Goal: Navigation & Orientation: Find specific page/section

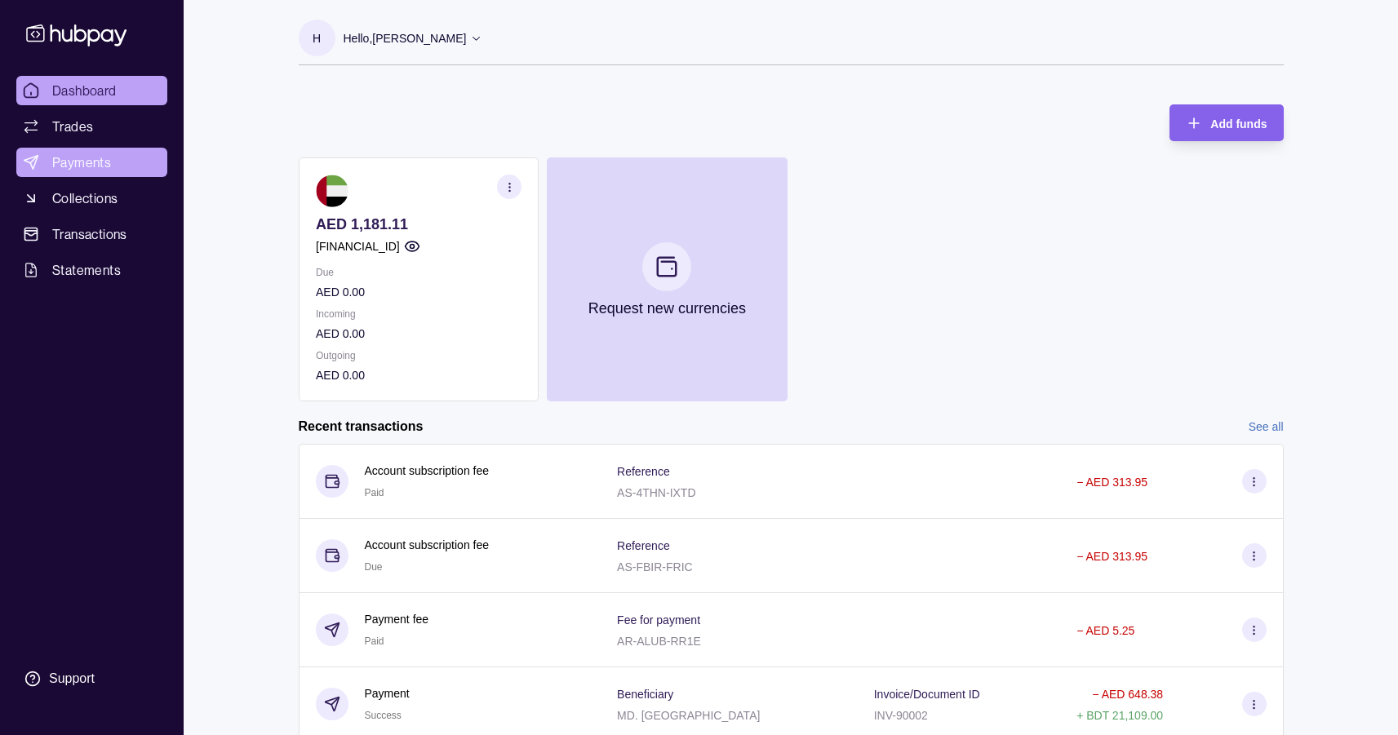
click at [126, 172] on link "Payments" at bounding box center [91, 162] width 151 height 29
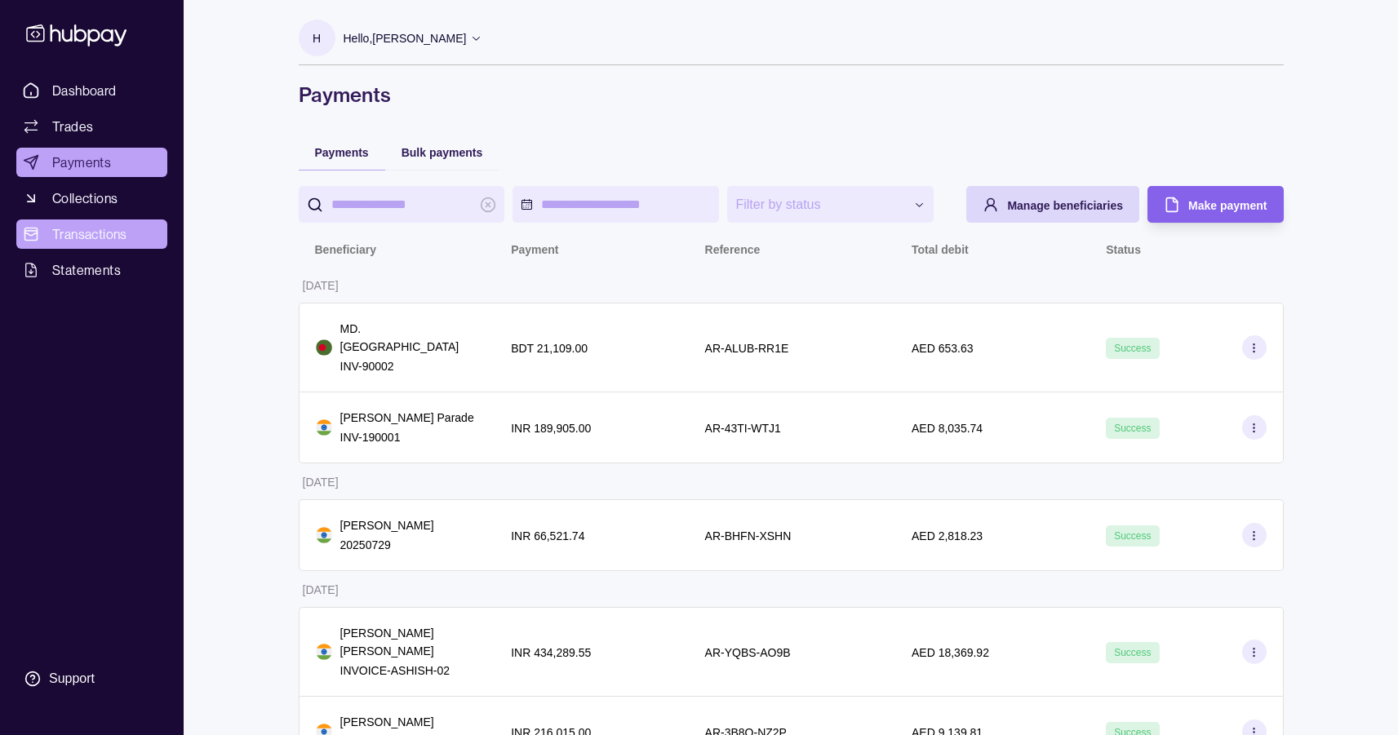
click at [144, 246] on link "Transactions" at bounding box center [91, 234] width 151 height 29
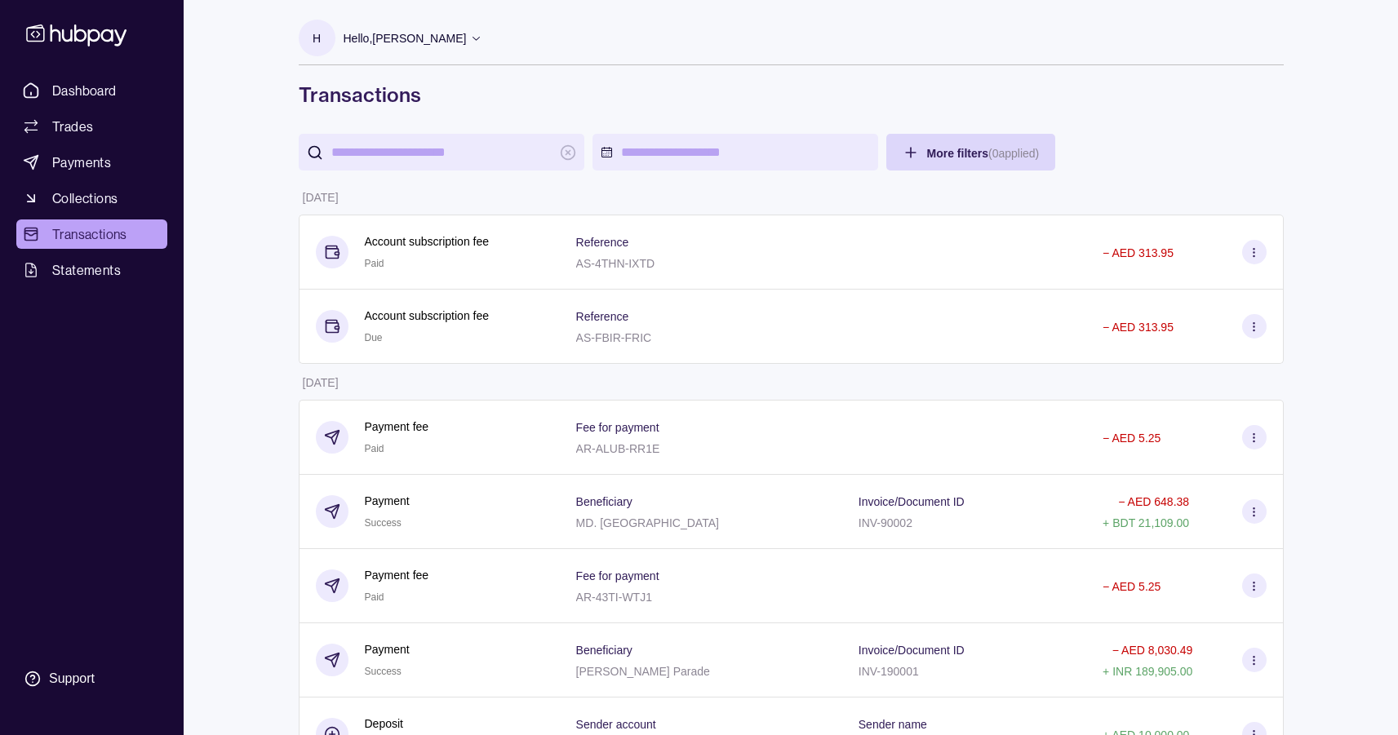
click at [500, 143] on input "search" at bounding box center [441, 152] width 220 height 37
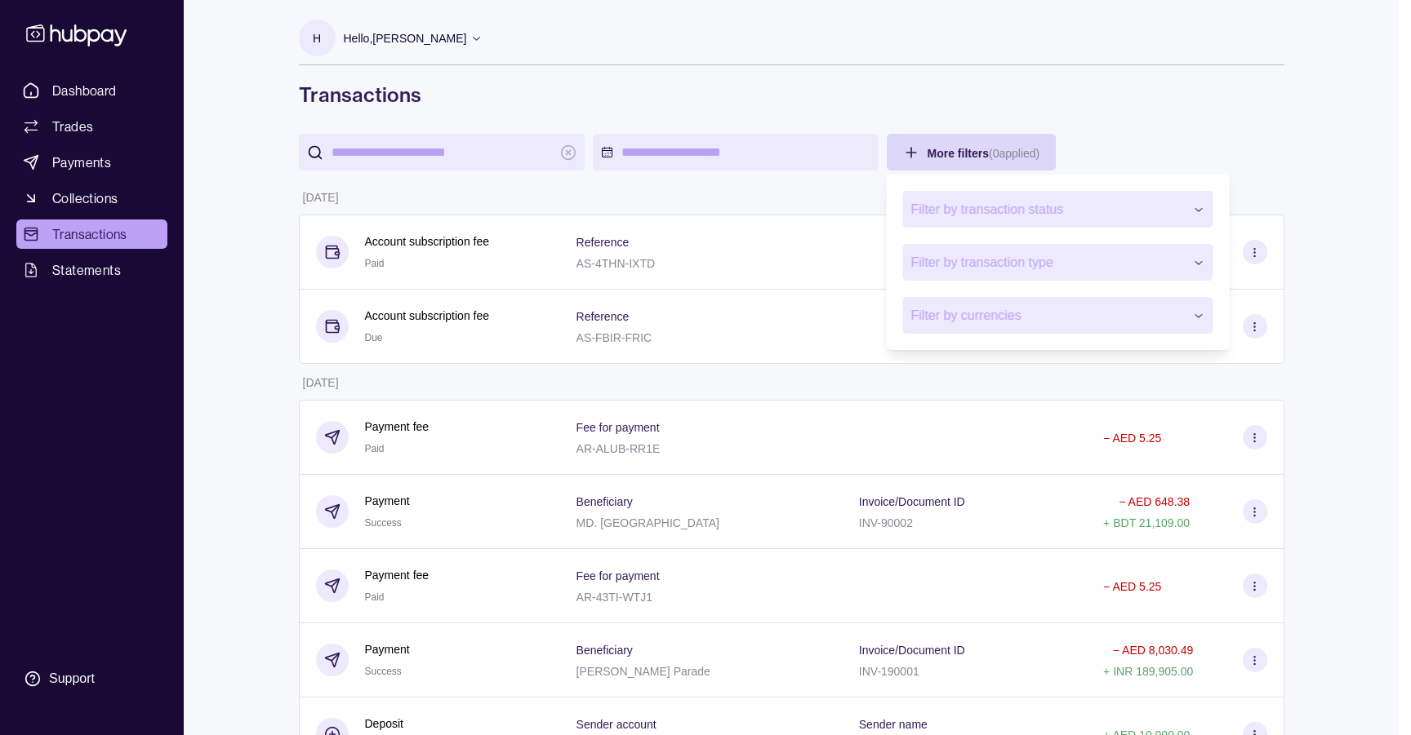
click at [968, 207] on span "Filter by transaction status" at bounding box center [1047, 210] width 273 height 20
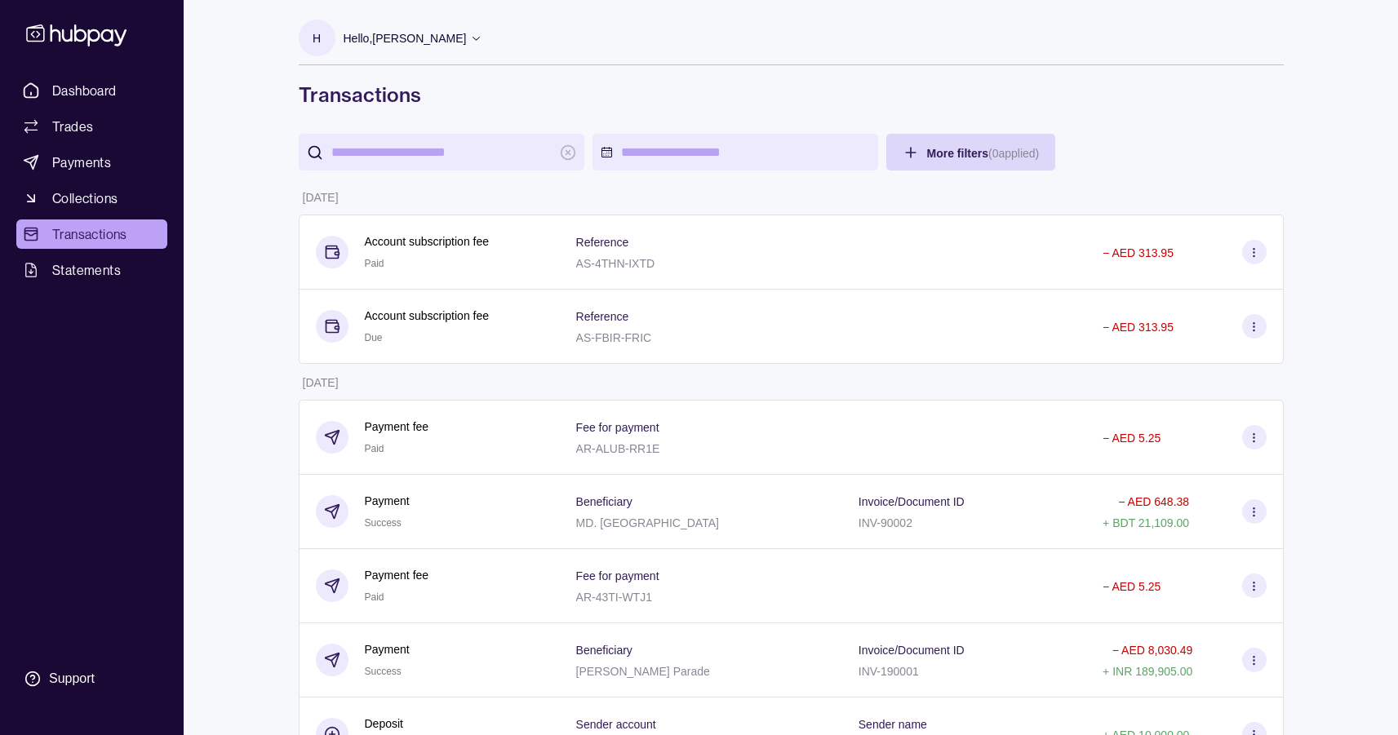
click at [117, 160] on link "Payments" at bounding box center [91, 162] width 151 height 29
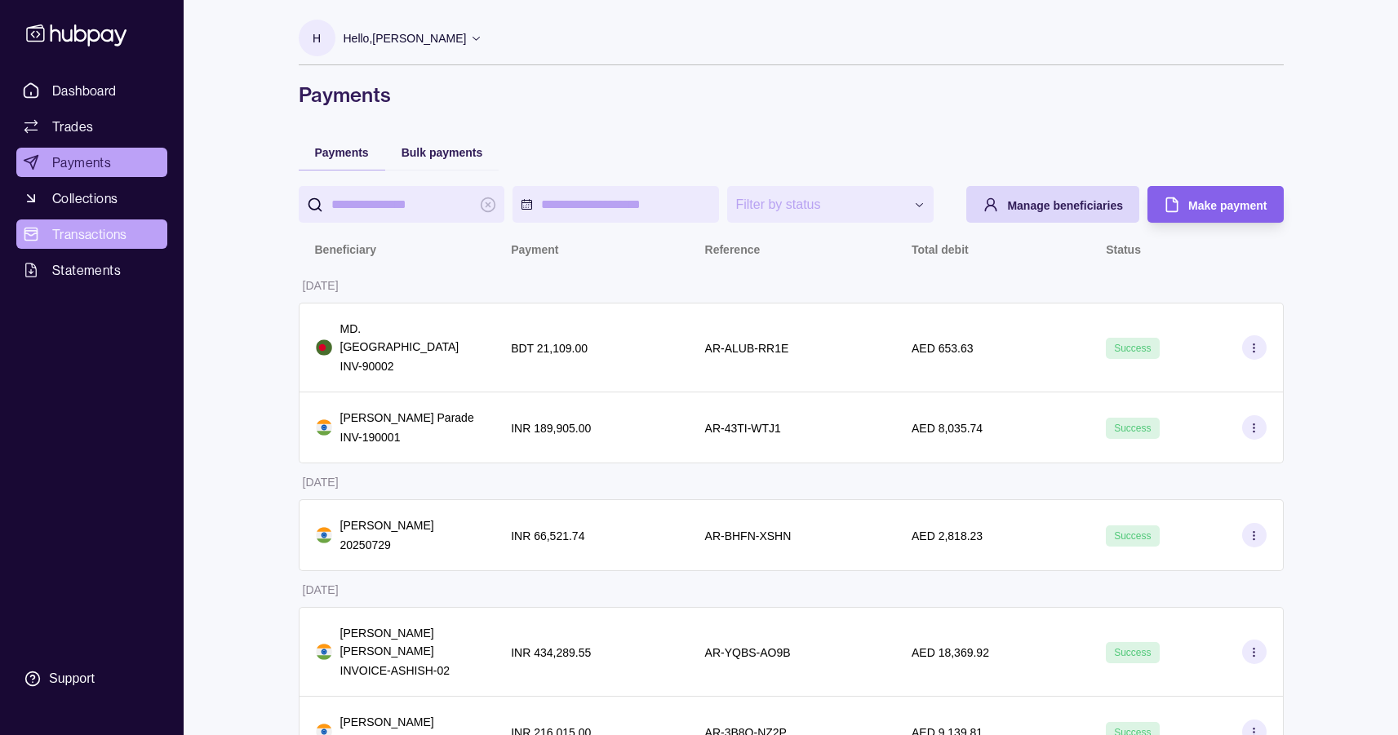
click at [104, 224] on link "Transactions" at bounding box center [91, 234] width 151 height 29
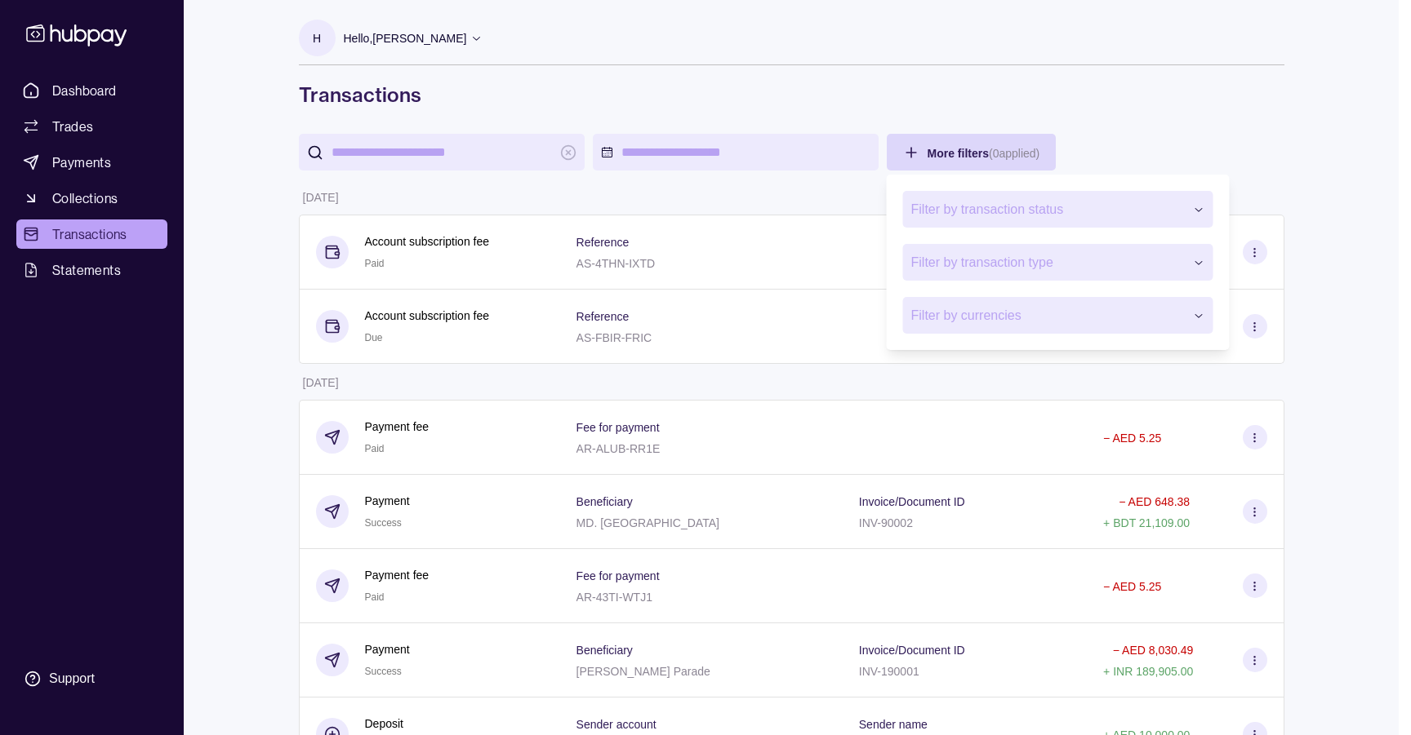
click at [988, 254] on span "Filter by transaction type" at bounding box center [1047, 263] width 273 height 20
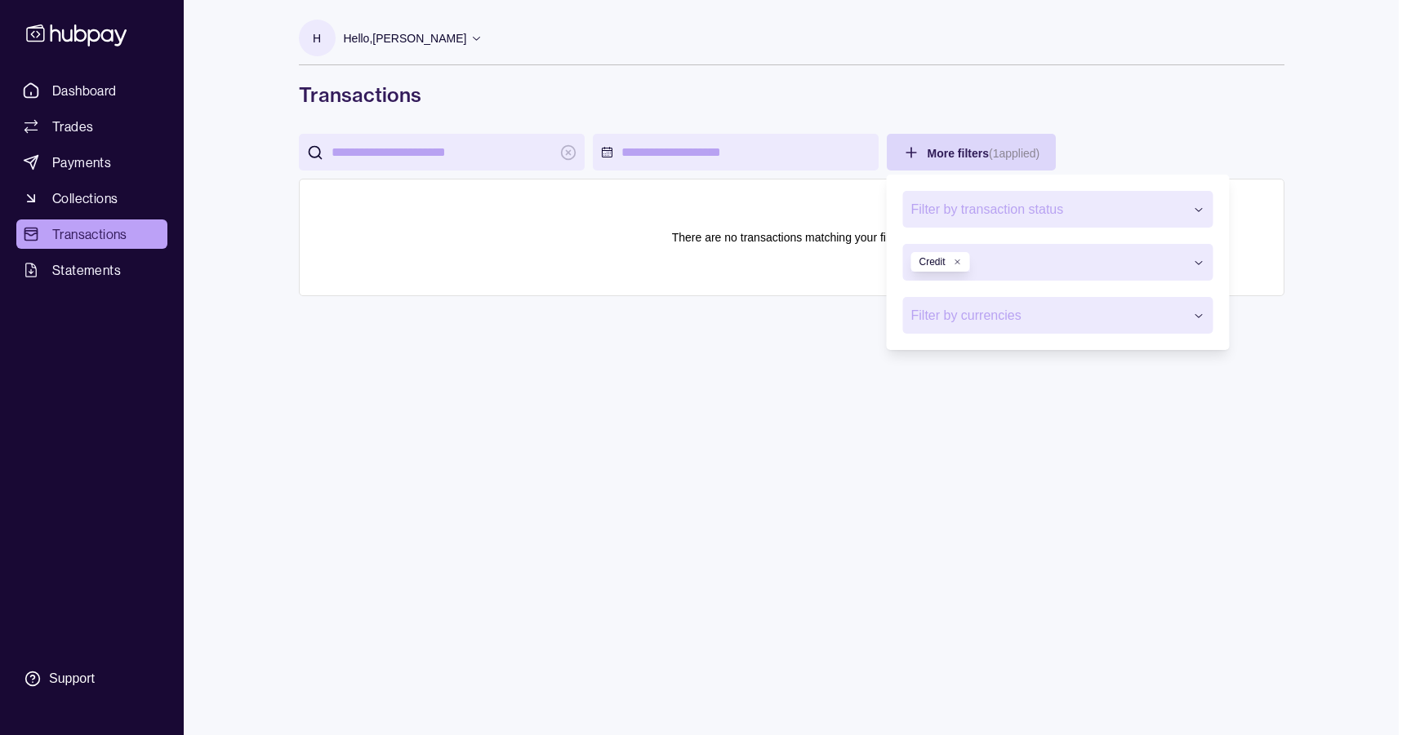
click at [960, 253] on div "Credit" at bounding box center [940, 262] width 59 height 20
click at [954, 259] on icon "button" at bounding box center [957, 262] width 8 height 8
click at [969, 263] on span "Filter by transaction type" at bounding box center [1047, 263] width 273 height 20
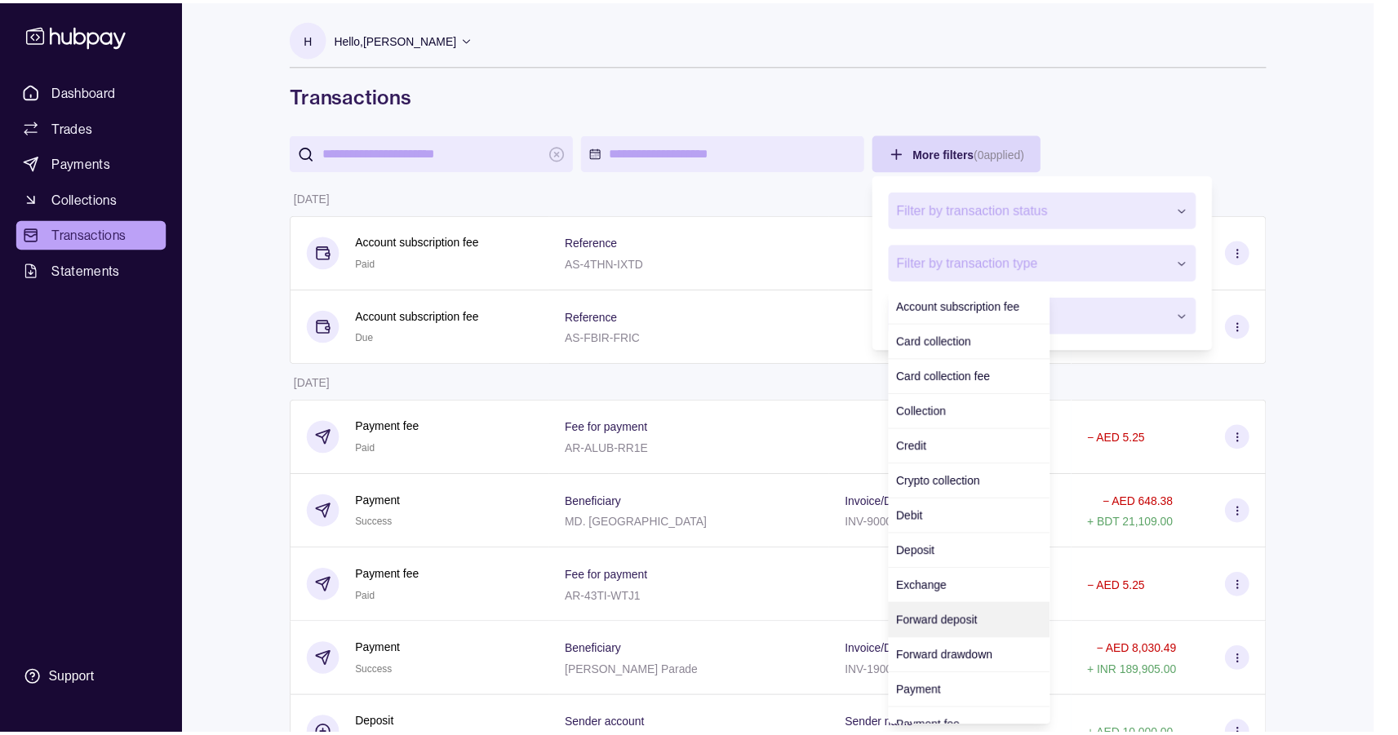
scroll to position [18, 0]
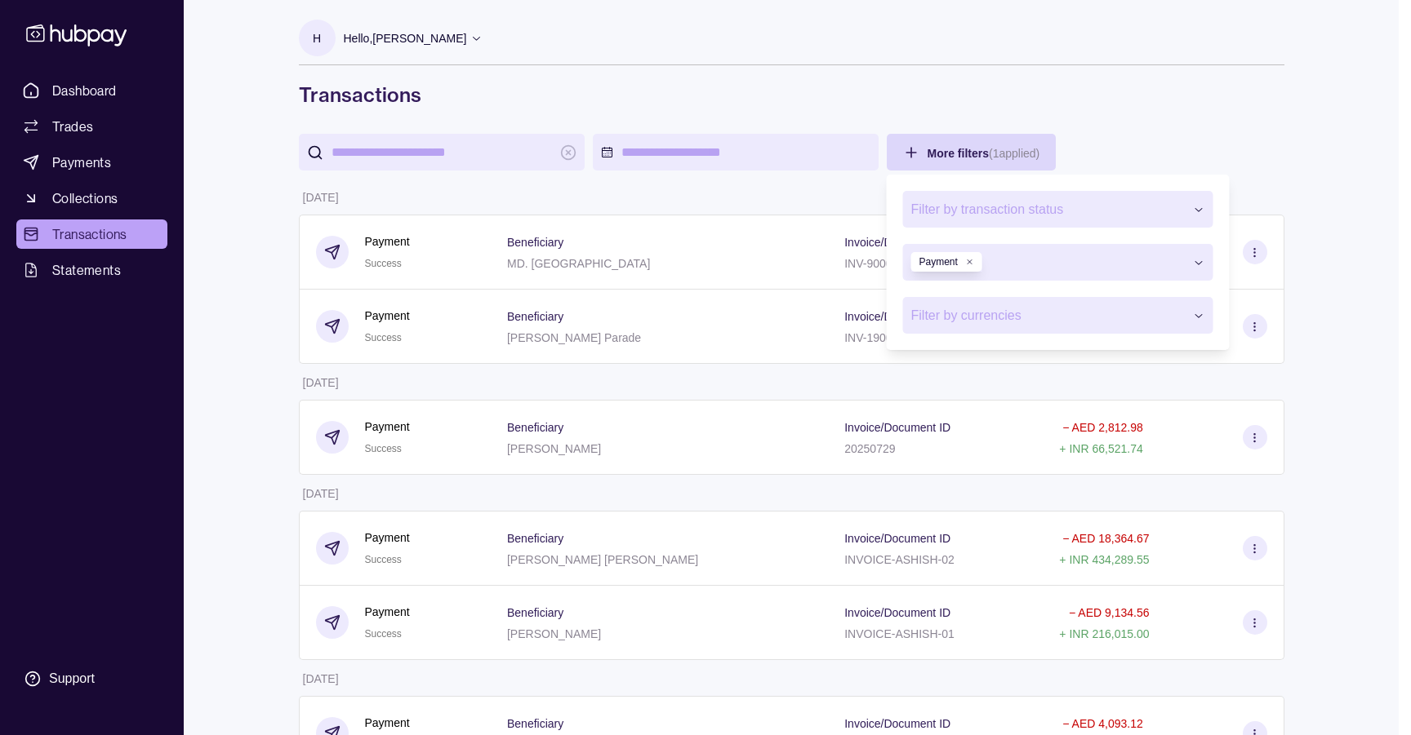
click at [964, 254] on div "Payment" at bounding box center [946, 262] width 71 height 20
click at [971, 264] on icon "button" at bounding box center [970, 262] width 8 height 8
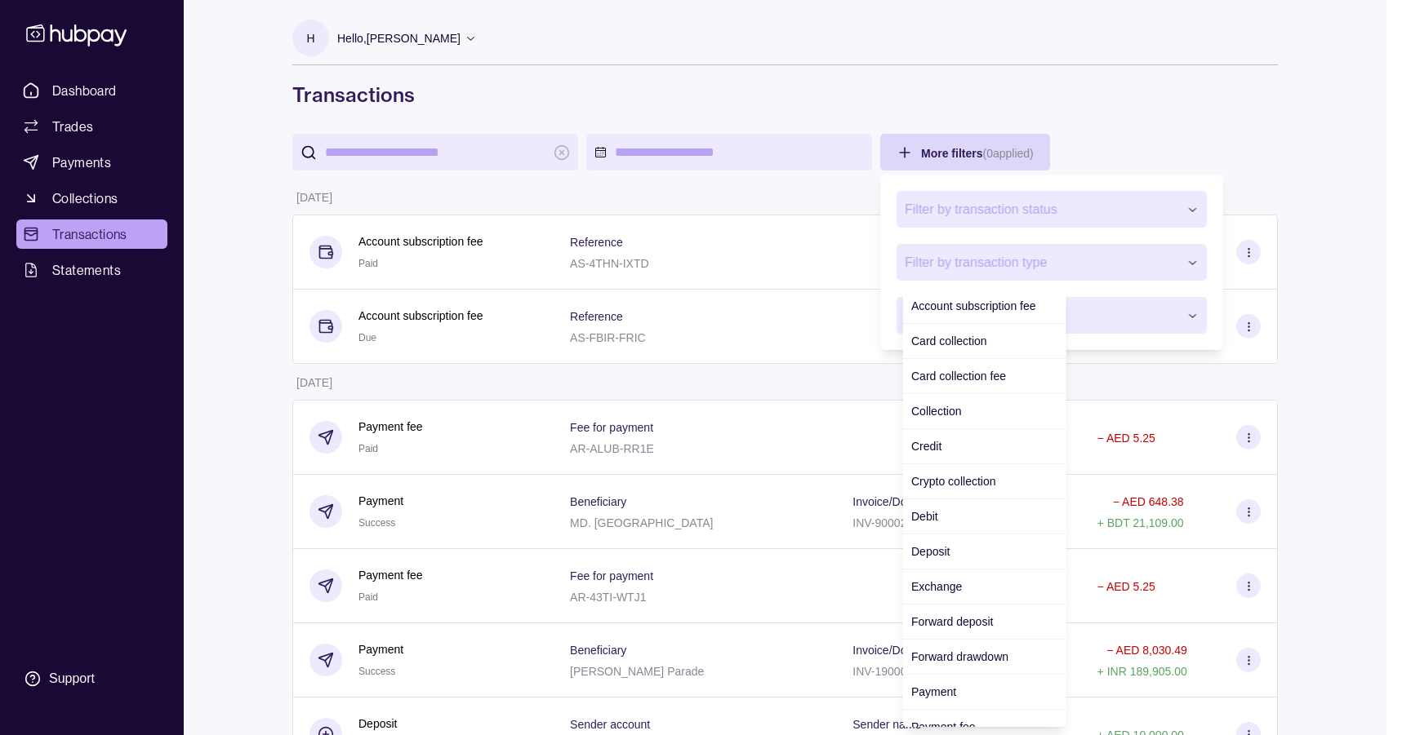
click at [982, 262] on span "Filter by transaction type" at bounding box center [1040, 263] width 273 height 20
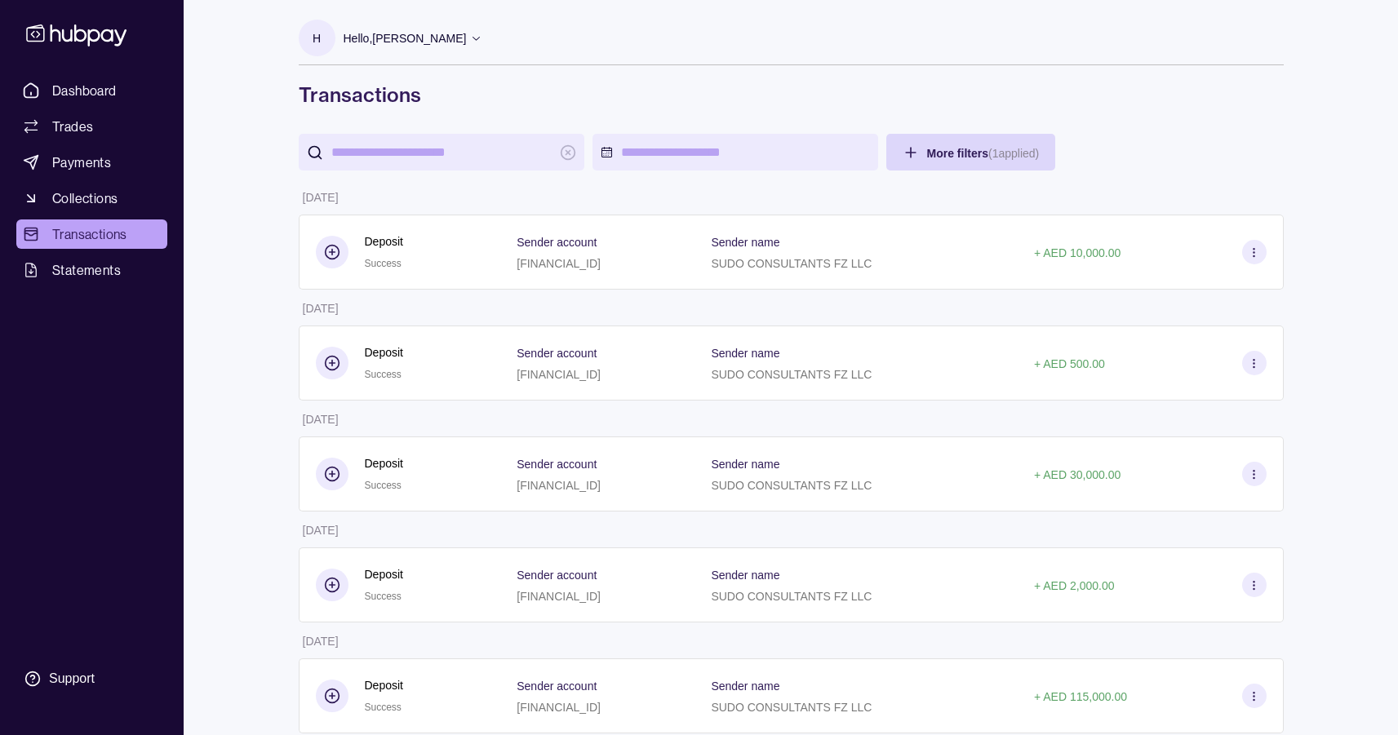
click at [272, 280] on html "Dashboard Trades Payments Collections Transactions Statements Support H Hello, …" at bounding box center [699, 568] width 1398 height 1137
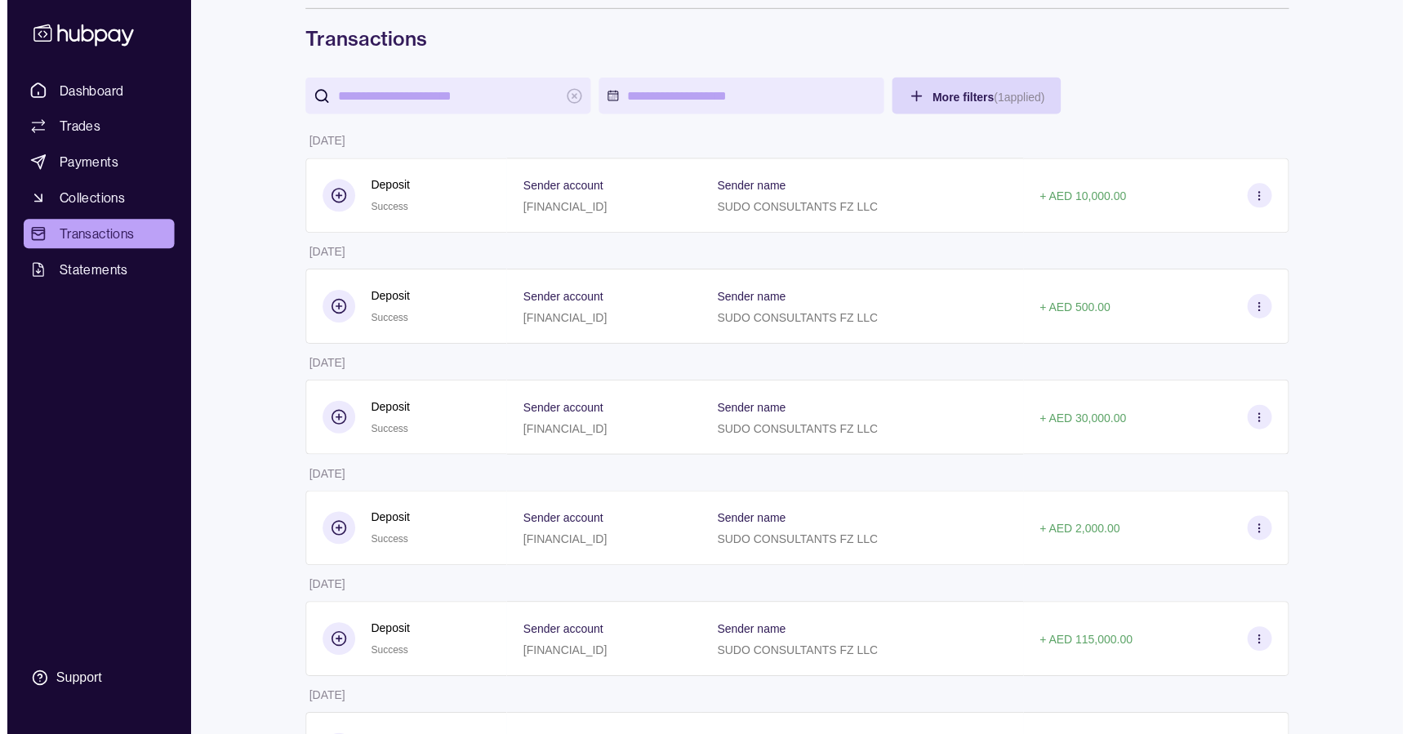
scroll to position [0, 0]
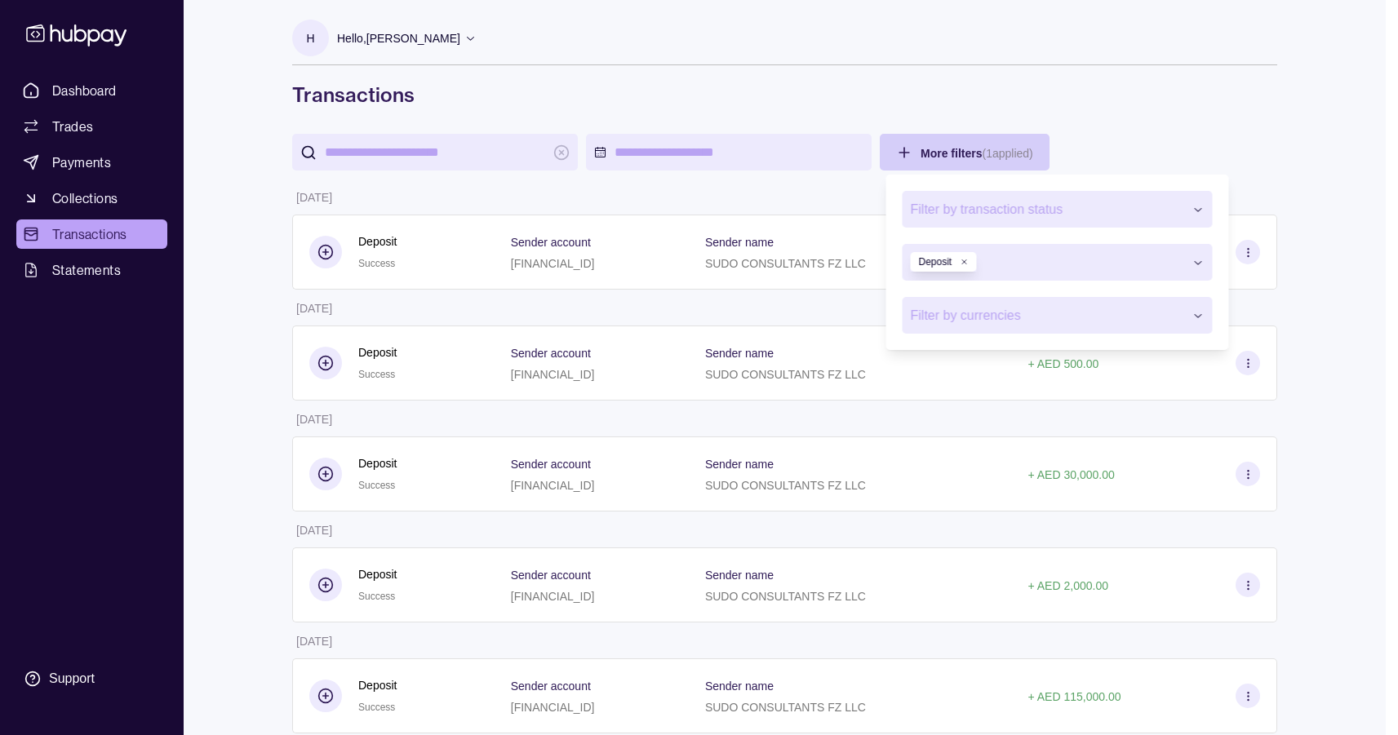
click at [963, 148] on html "Dashboard Trades Payments Collections Transactions Statements Support H Hello, …" at bounding box center [699, 568] width 1398 height 1137
click at [1137, 124] on html "Dashboard Trades Payments Collections Transactions Statements Support H Hello, …" at bounding box center [699, 568] width 1398 height 1137
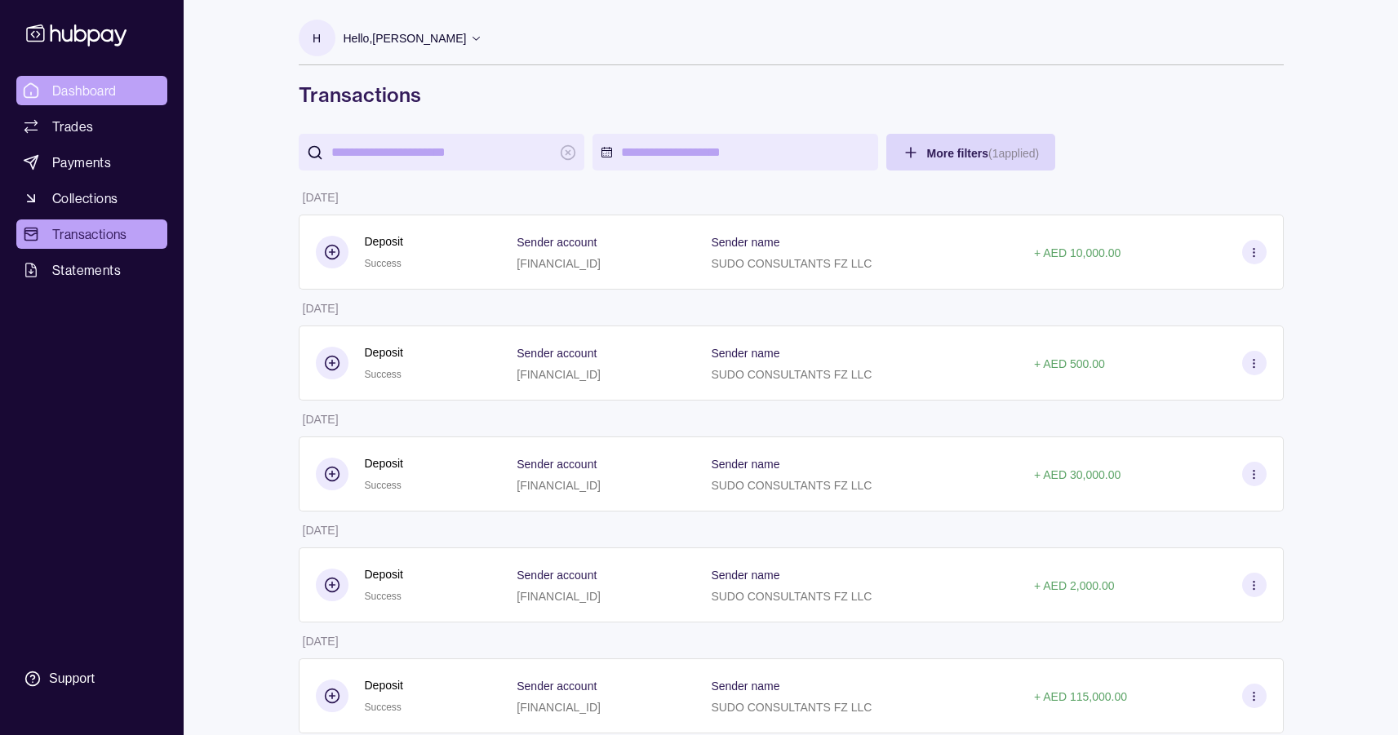
click at [90, 96] on span "Dashboard" at bounding box center [84, 91] width 64 height 20
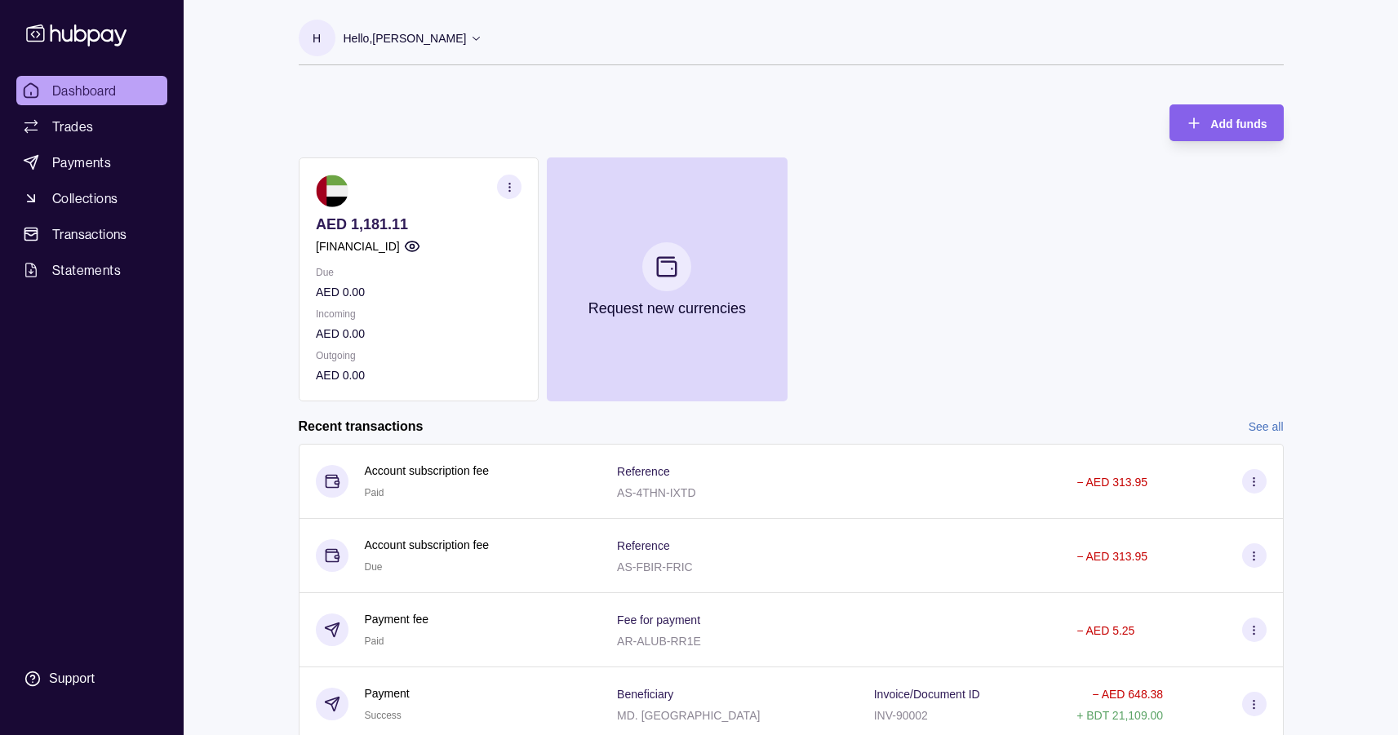
click at [36, 90] on icon at bounding box center [31, 90] width 16 height 16
click at [53, 153] on span "Payments" at bounding box center [81, 163] width 59 height 20
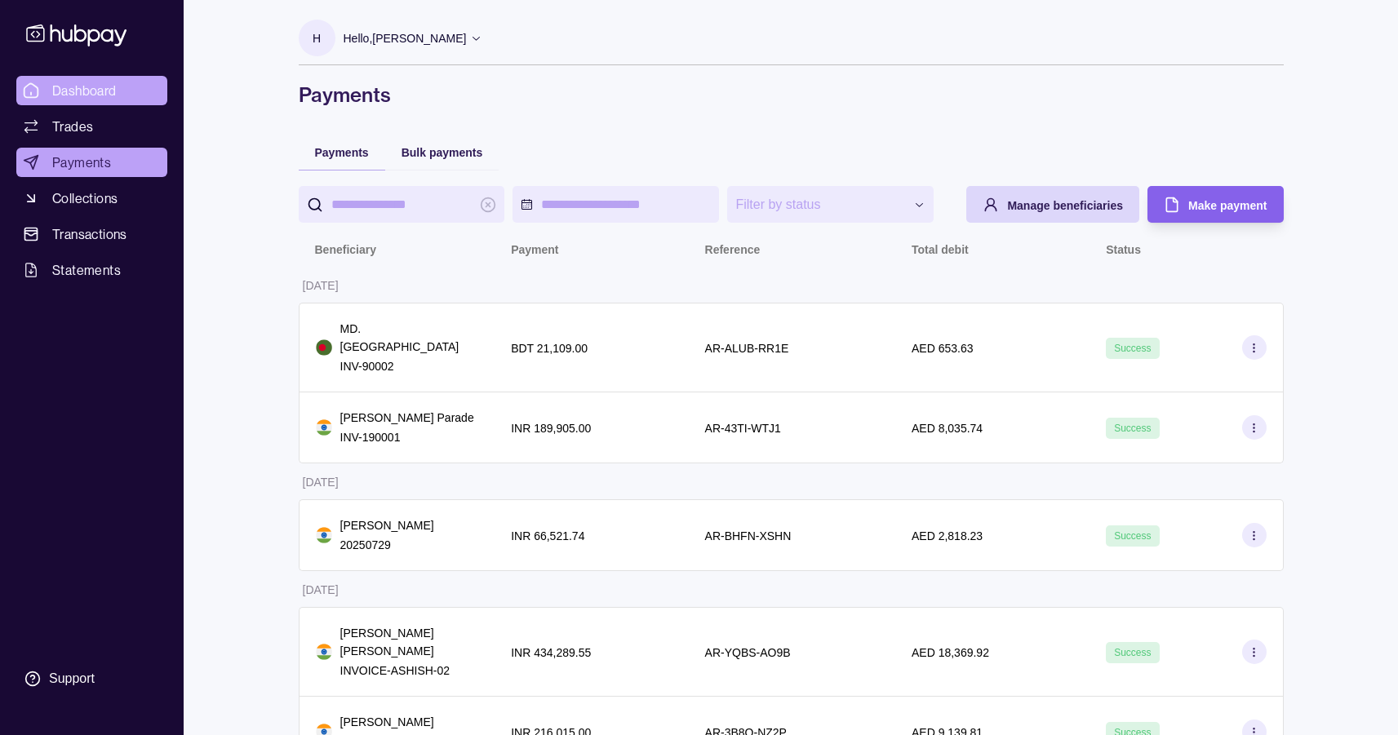
click at [113, 95] on span "Dashboard" at bounding box center [84, 91] width 64 height 20
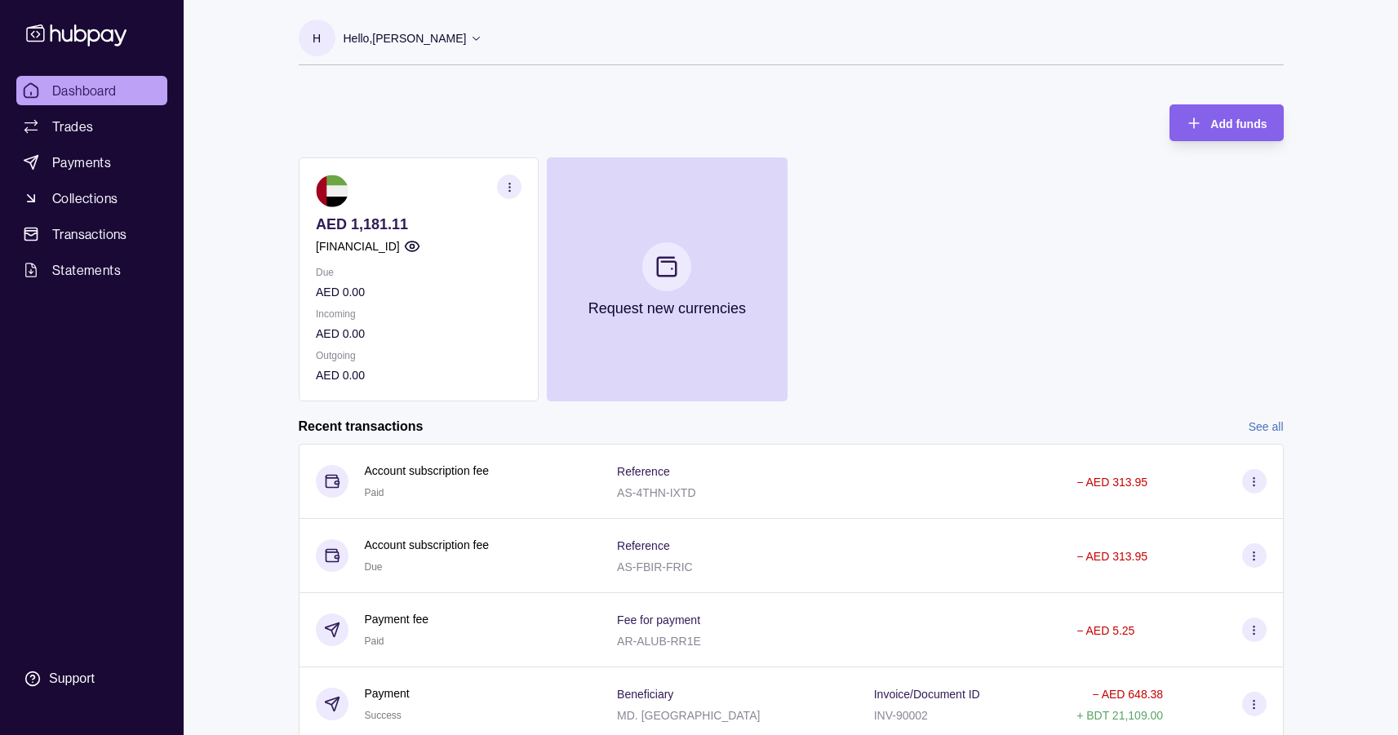
click at [514, 189] on icon "button" at bounding box center [509, 187] width 12 height 12
click at [777, 79] on div "H Hello, [PERSON_NAME] SUDO Consultants FZ LLC Account Terms and conditions Pri…" at bounding box center [791, 51] width 985 height 62
click at [119, 238] on span "Transactions" at bounding box center [89, 234] width 75 height 20
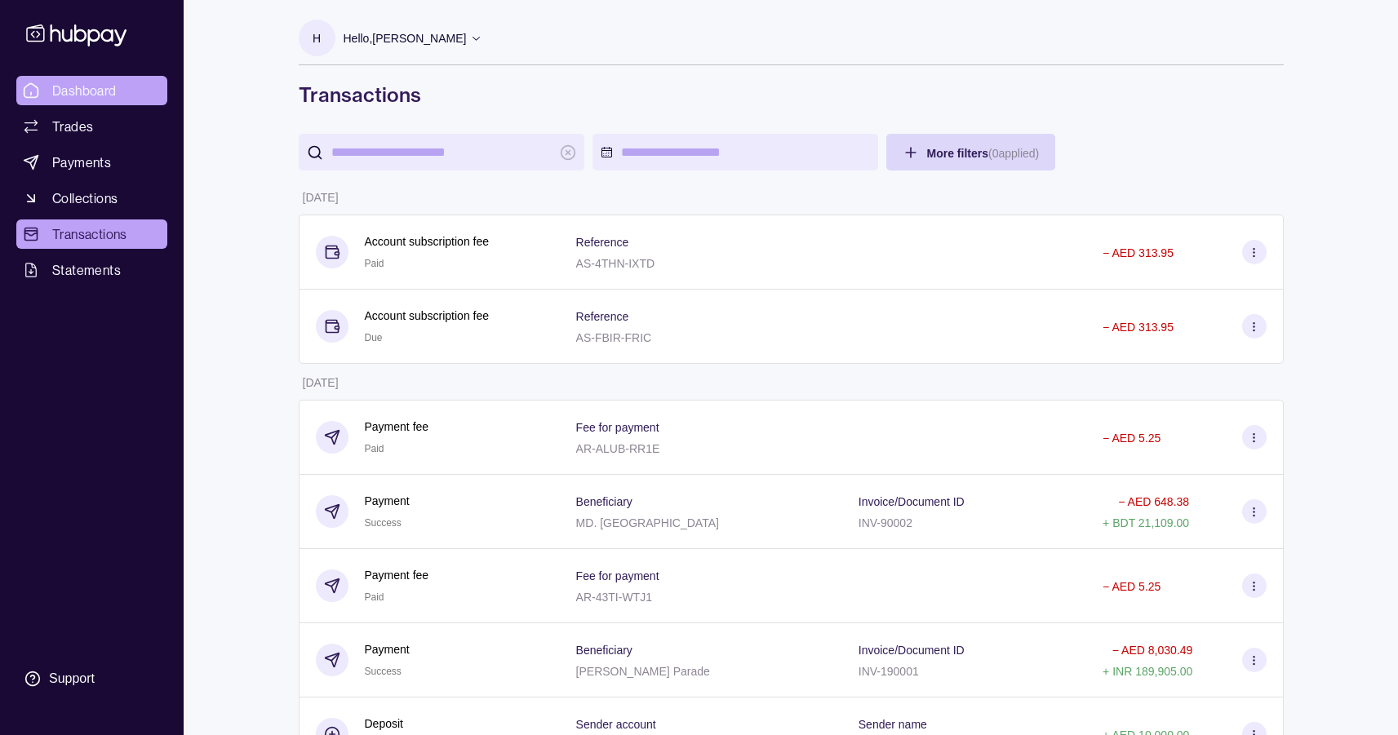
click at [106, 81] on span "Dashboard" at bounding box center [84, 91] width 64 height 20
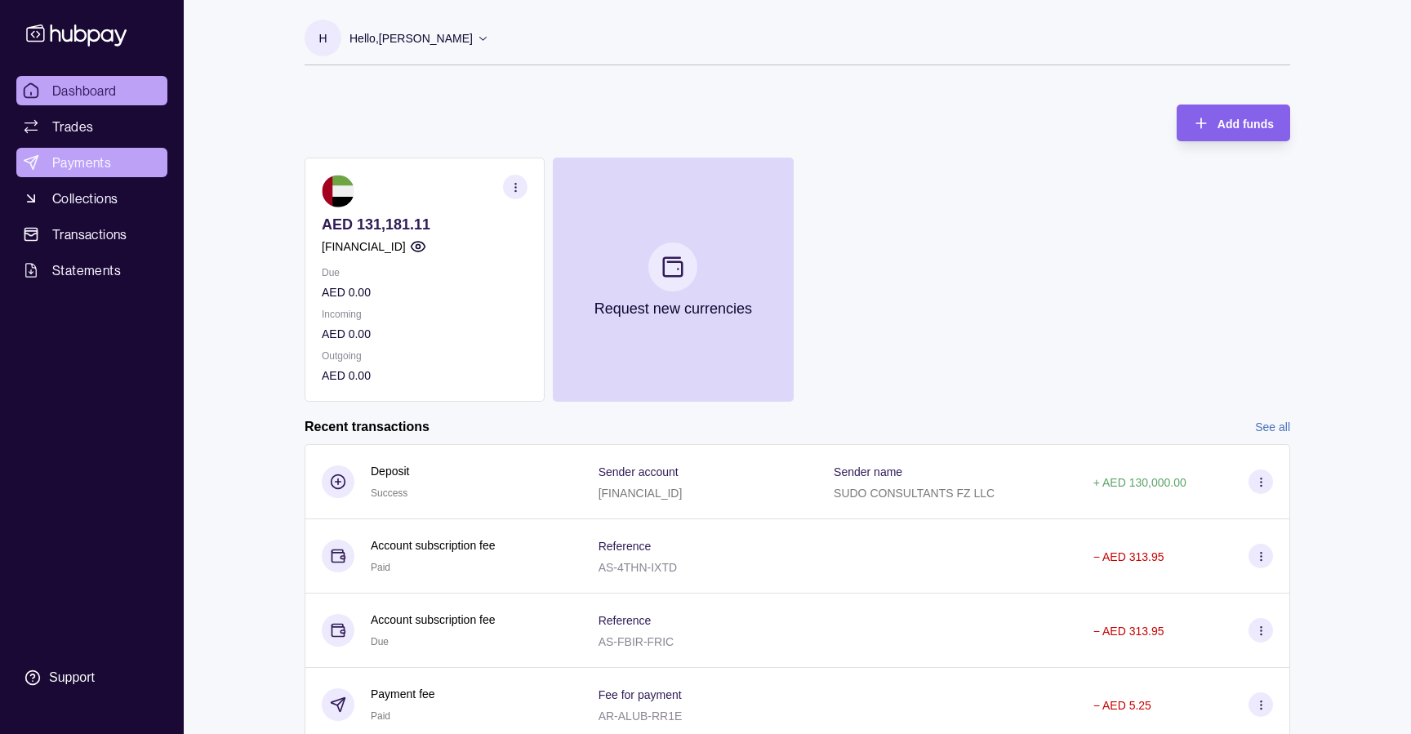
click at [94, 163] on span "Payments" at bounding box center [81, 163] width 59 height 20
